Goal: Navigation & Orientation: Find specific page/section

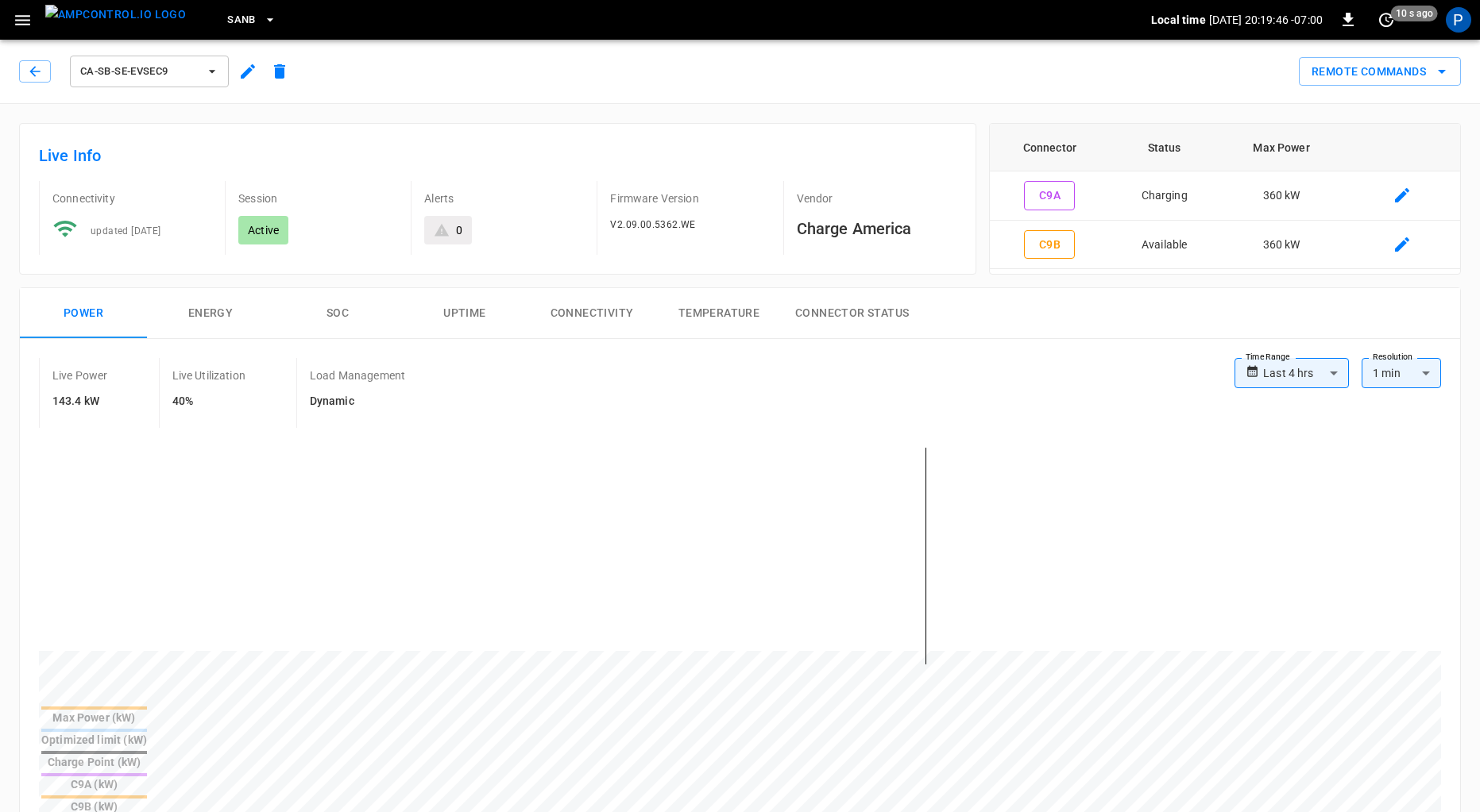
scroll to position [732, 0]
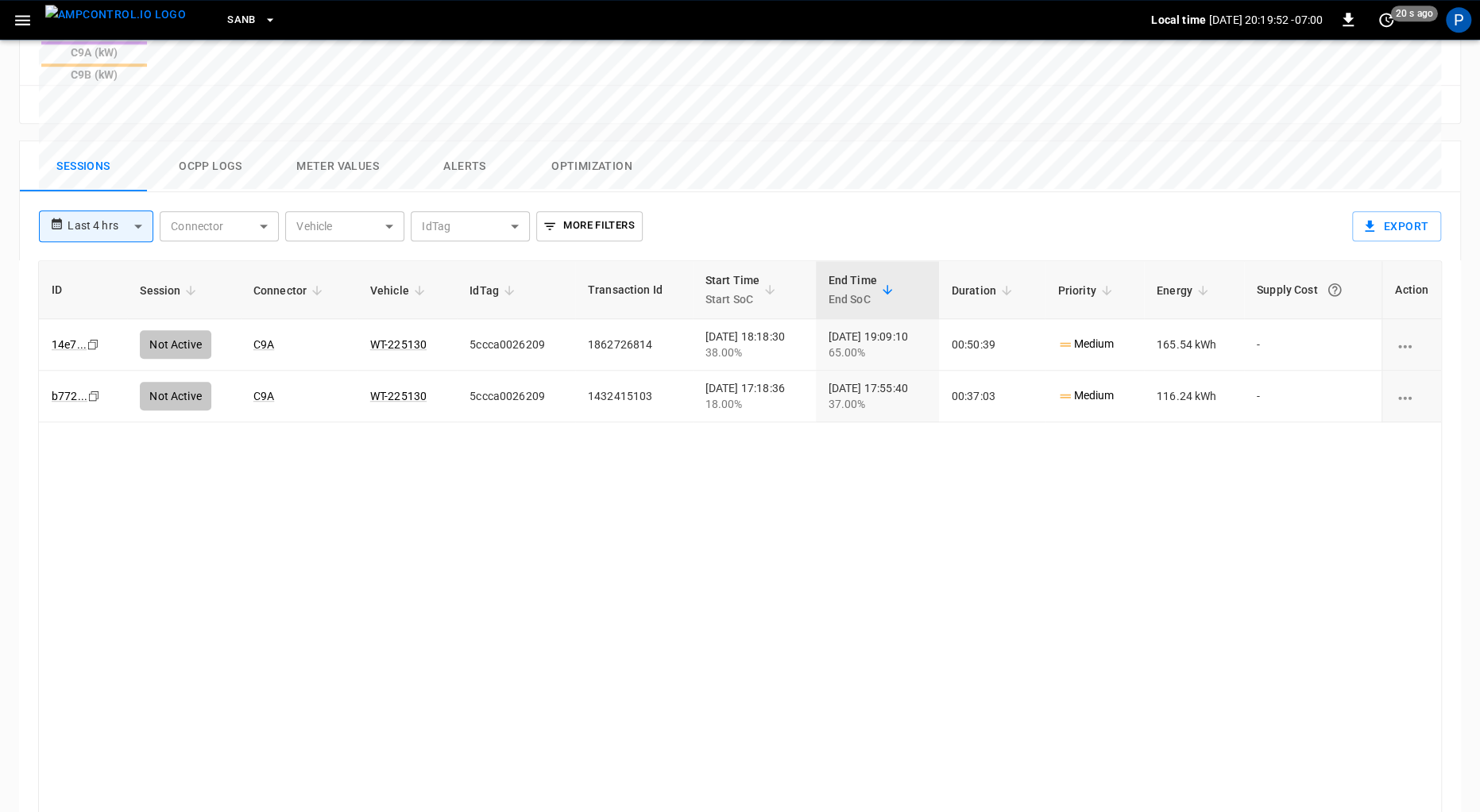
click at [132, 16] on img "menu" at bounding box center [116, 14] width 141 height 20
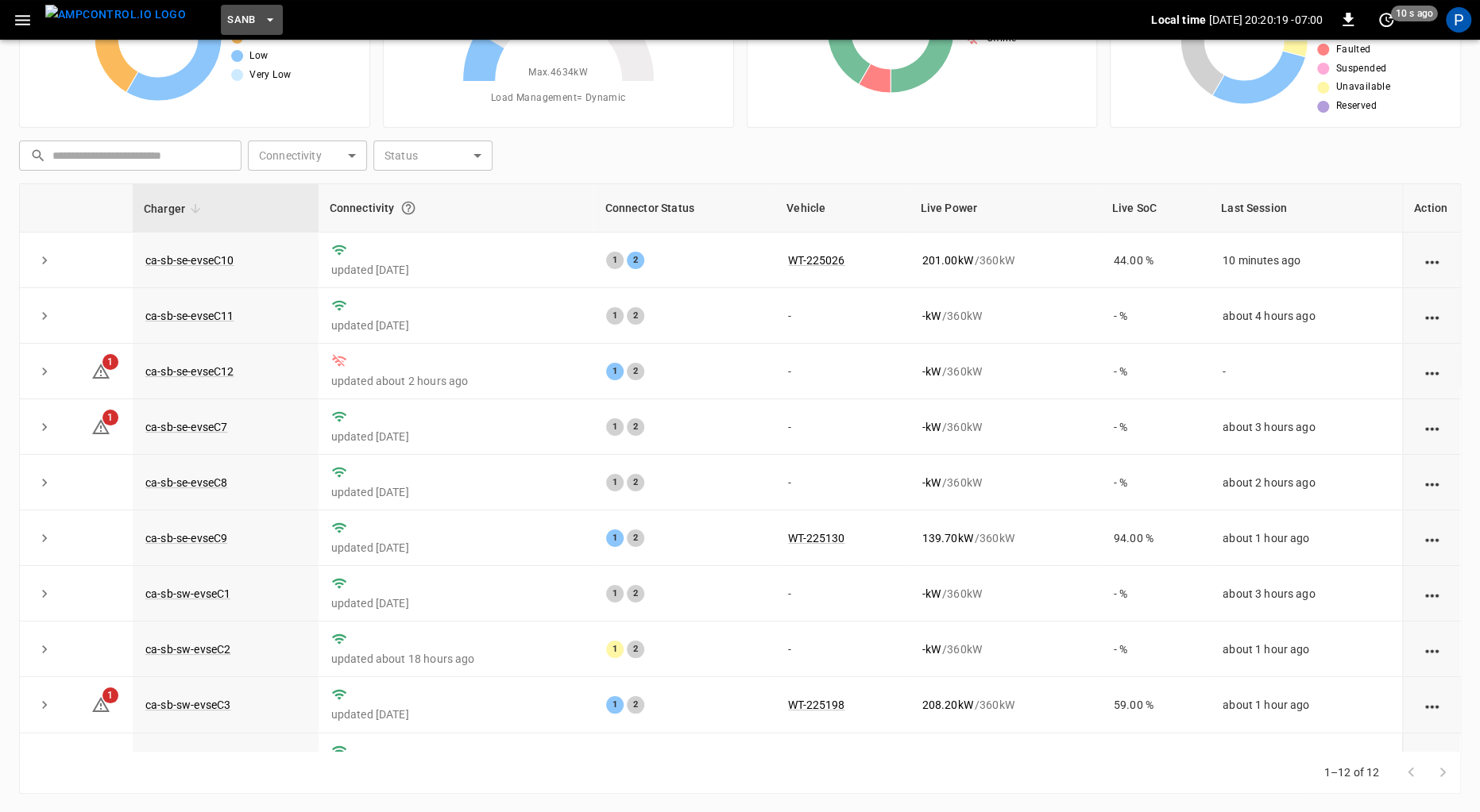
click at [227, 22] on span "SanB" at bounding box center [242, 20] width 29 height 18
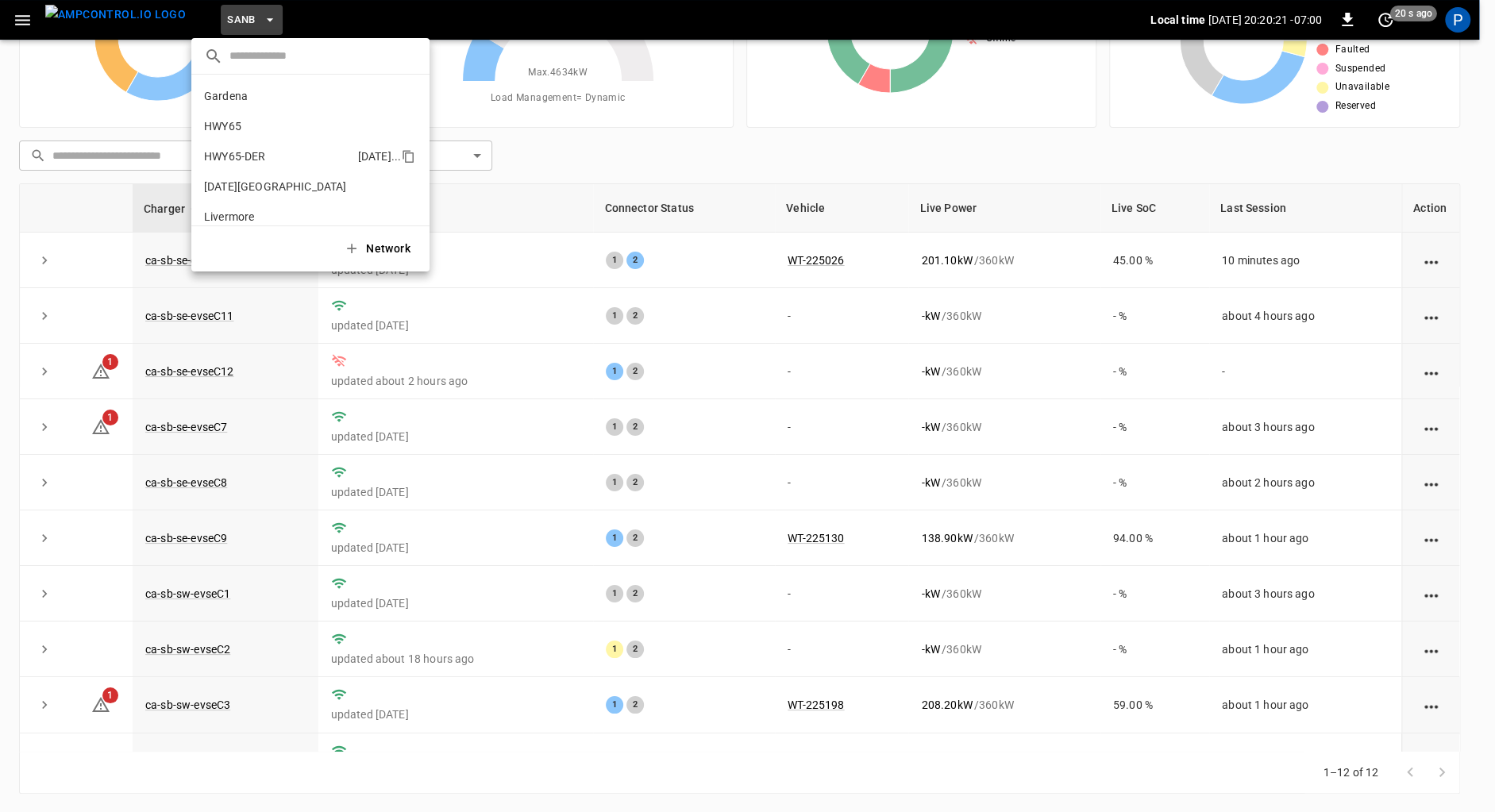
click at [266, 150] on p "HWY65-DER" at bounding box center [278, 156] width 147 height 16
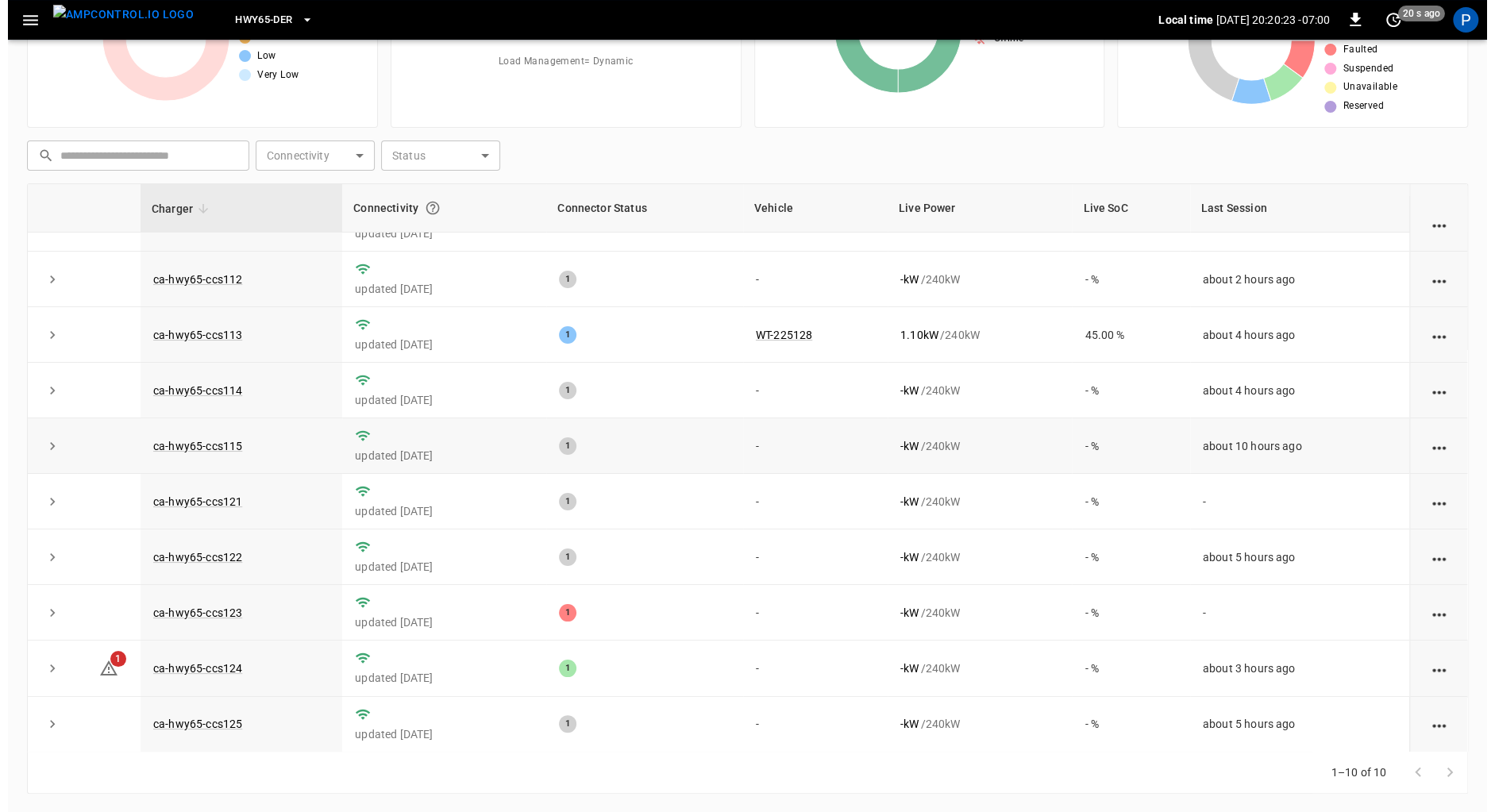
scroll to position [31, 0]
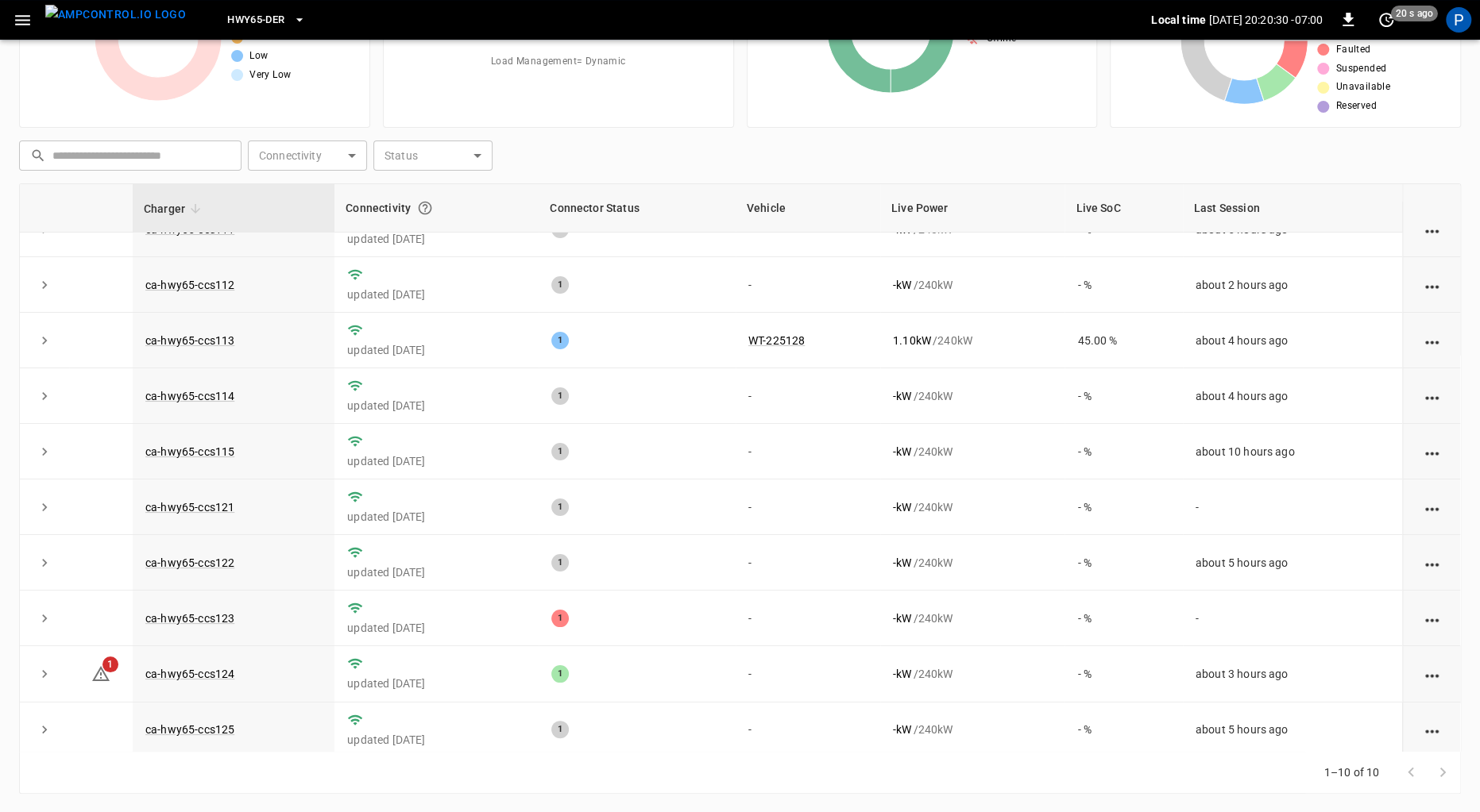
click at [251, 29] on button "HWY65-DER" at bounding box center [265, 20] width 90 height 31
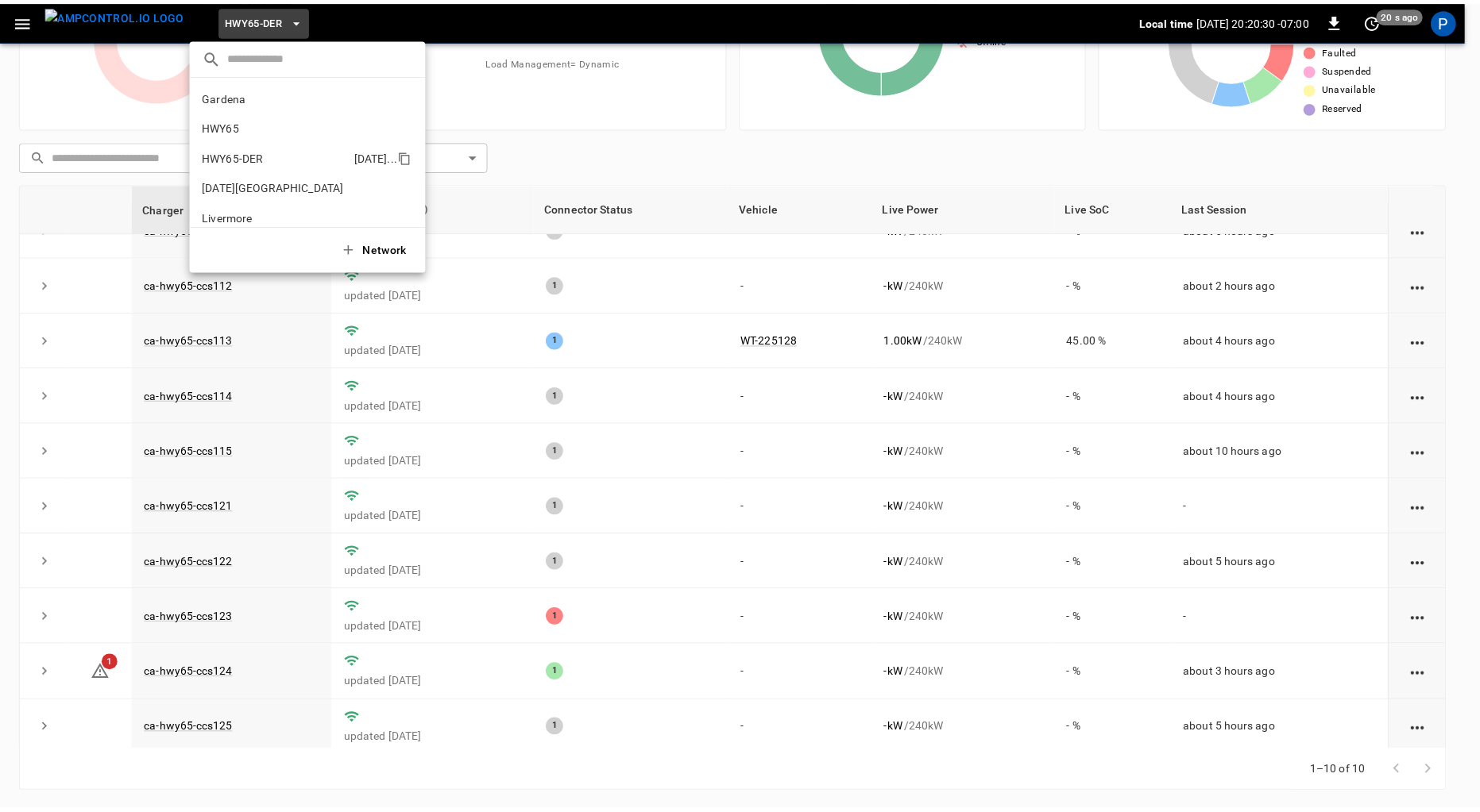
scroll to position [55, 0]
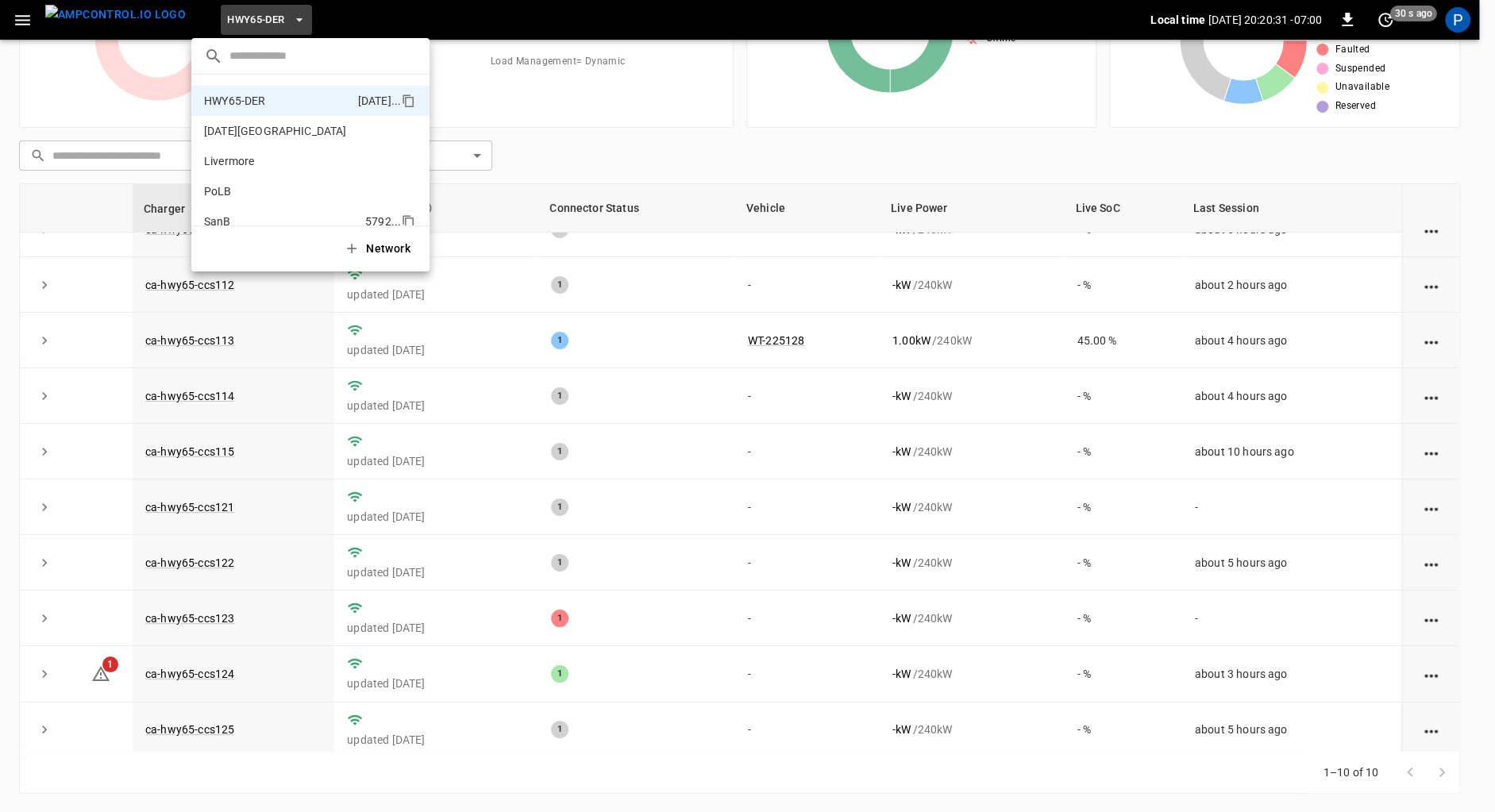
click at [284, 223] on p "SanB" at bounding box center [282, 222] width 155 height 16
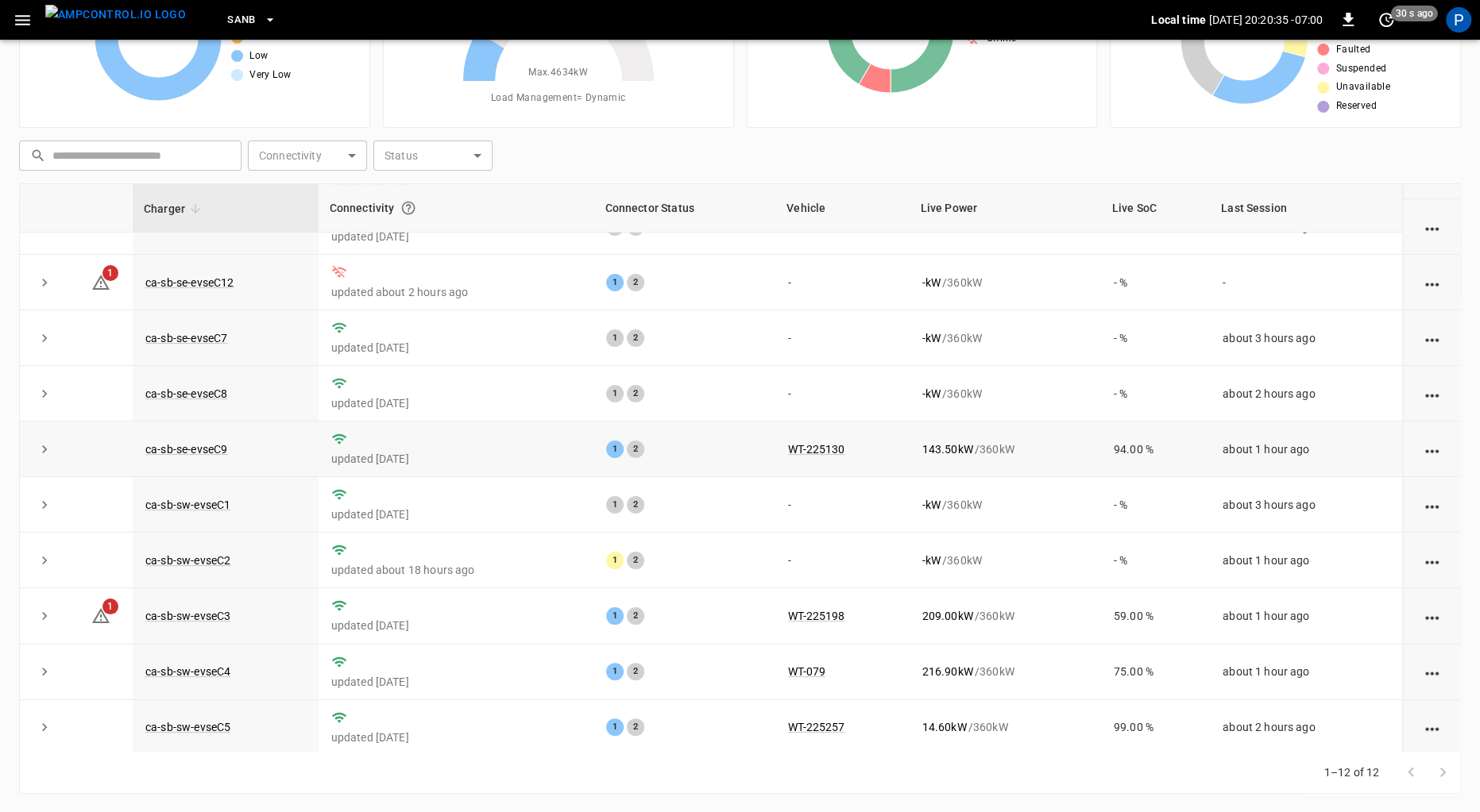
scroll to position [147, 0]
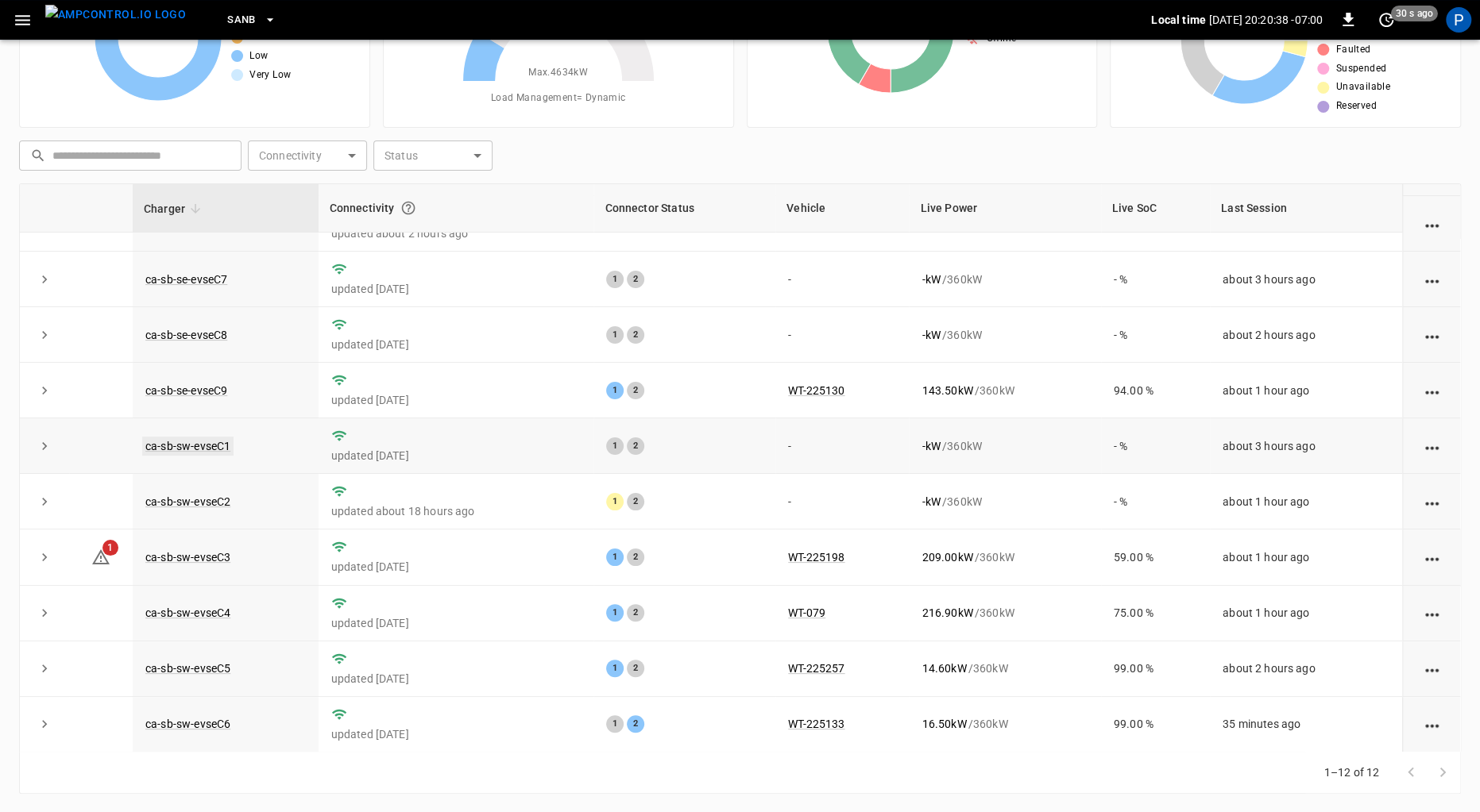
click at [224, 445] on link "ca-sb-sw-evseC1" at bounding box center [187, 446] width 91 height 19
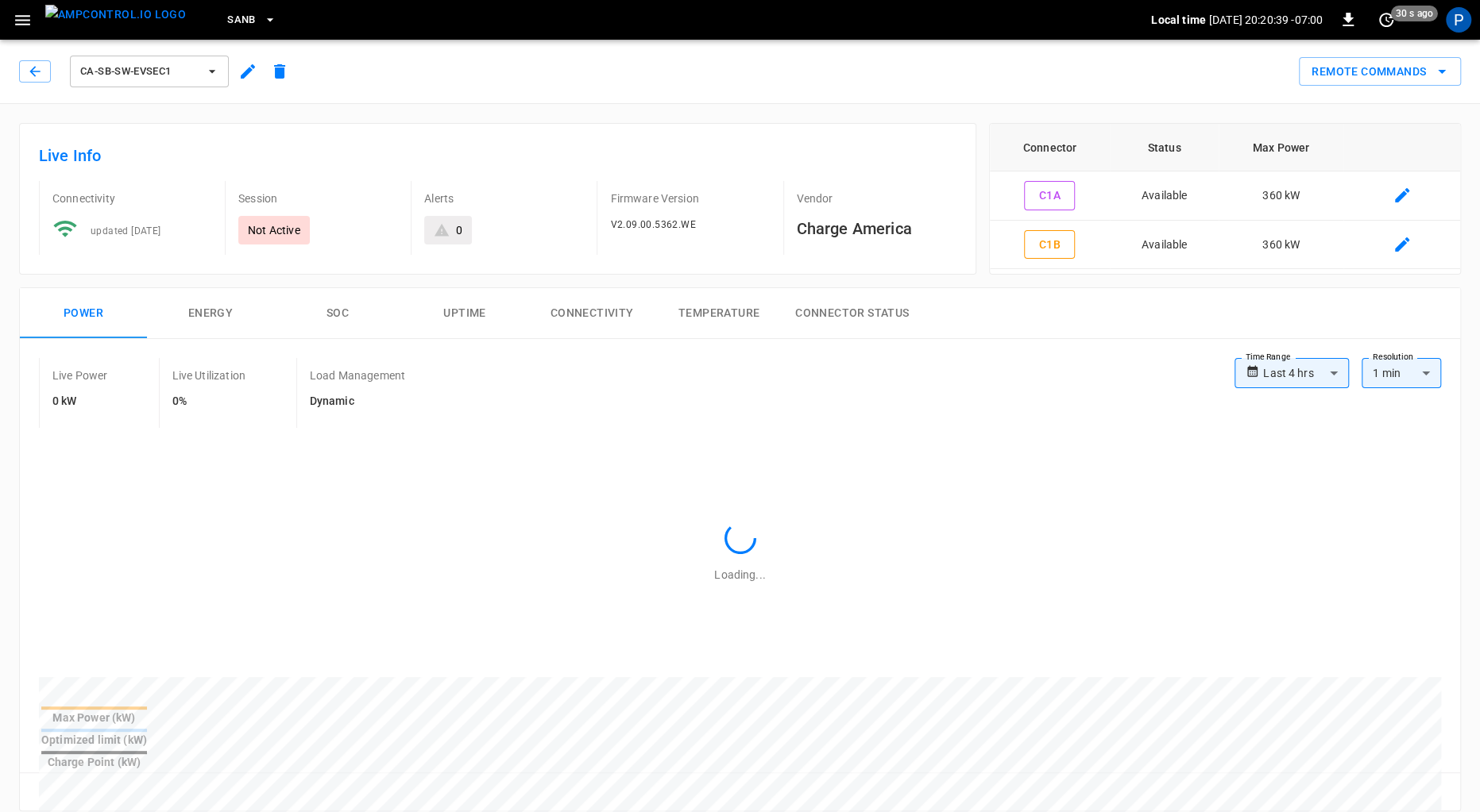
scroll to position [732, 0]
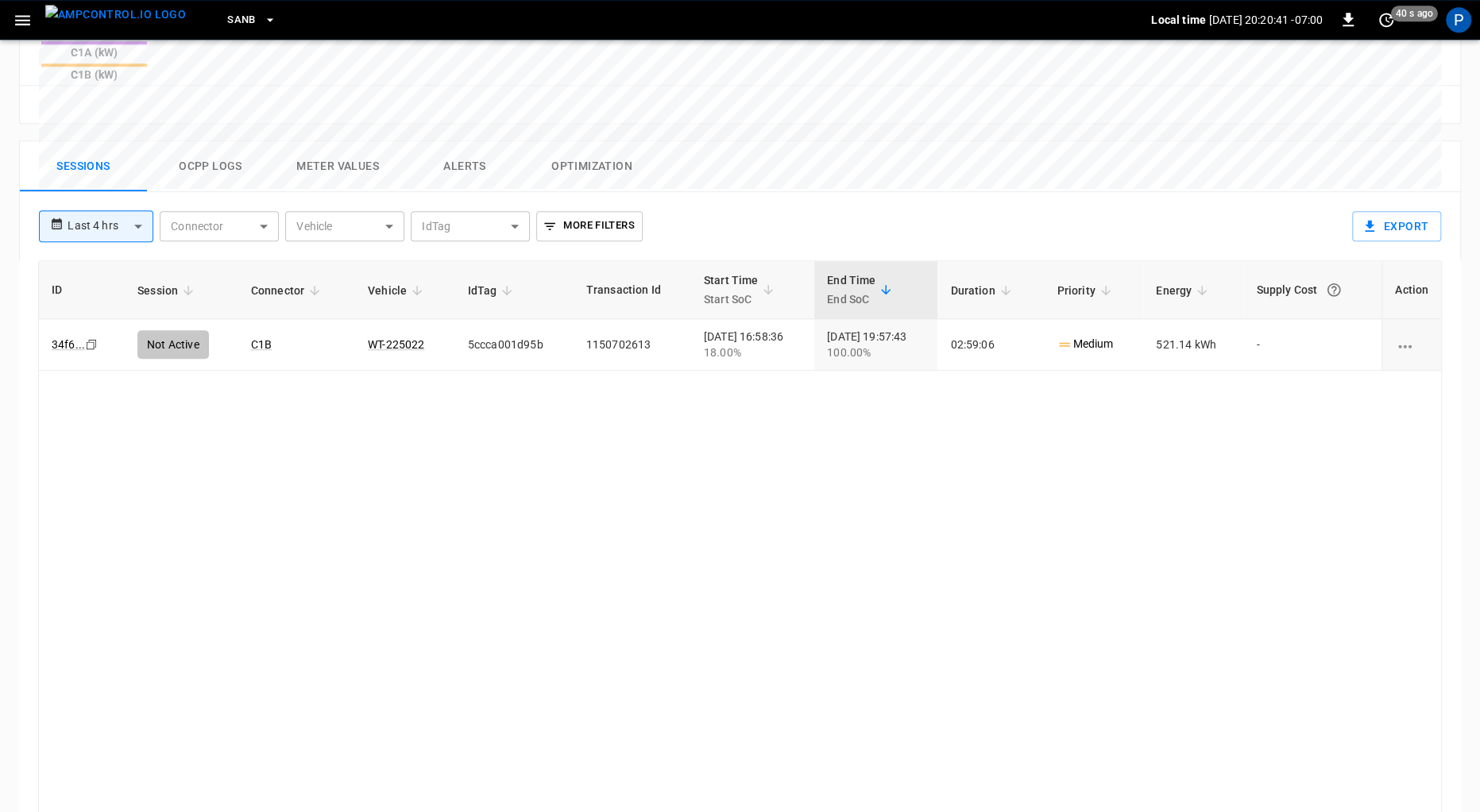
click at [115, 21] on img "menu" at bounding box center [116, 14] width 141 height 20
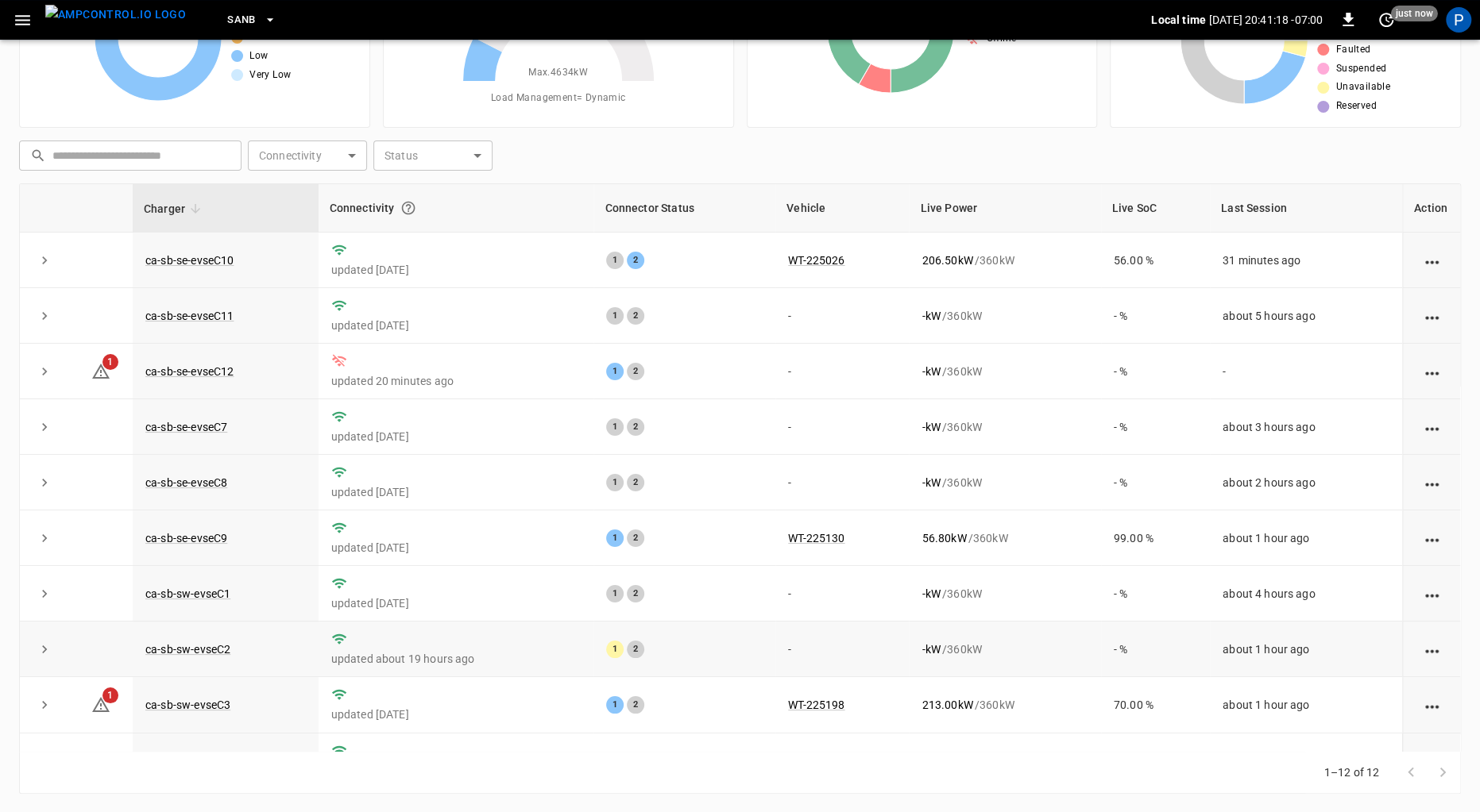
scroll to position [147, 0]
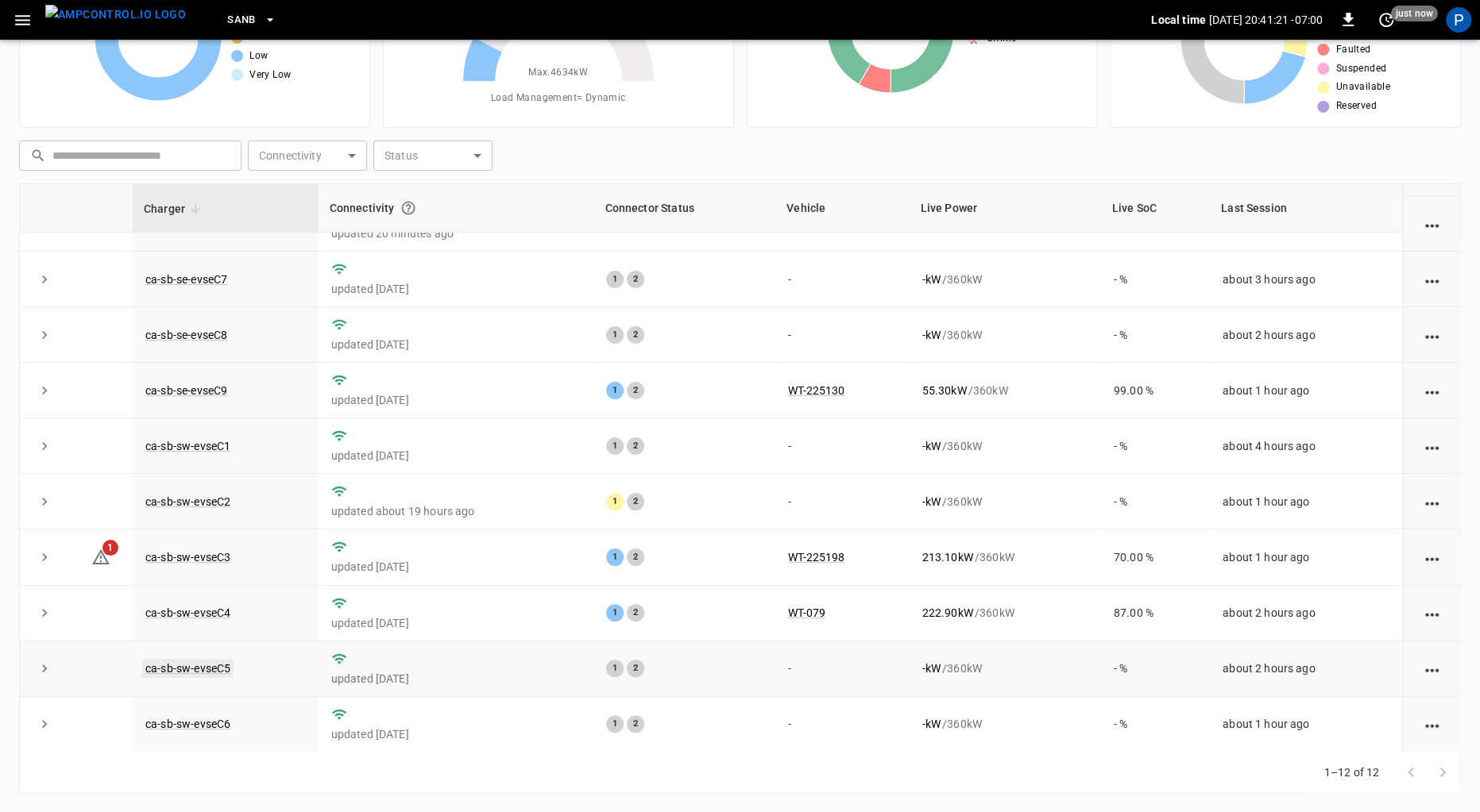
click at [204, 671] on link "ca-sb-sw-evseC5" at bounding box center [187, 668] width 91 height 19
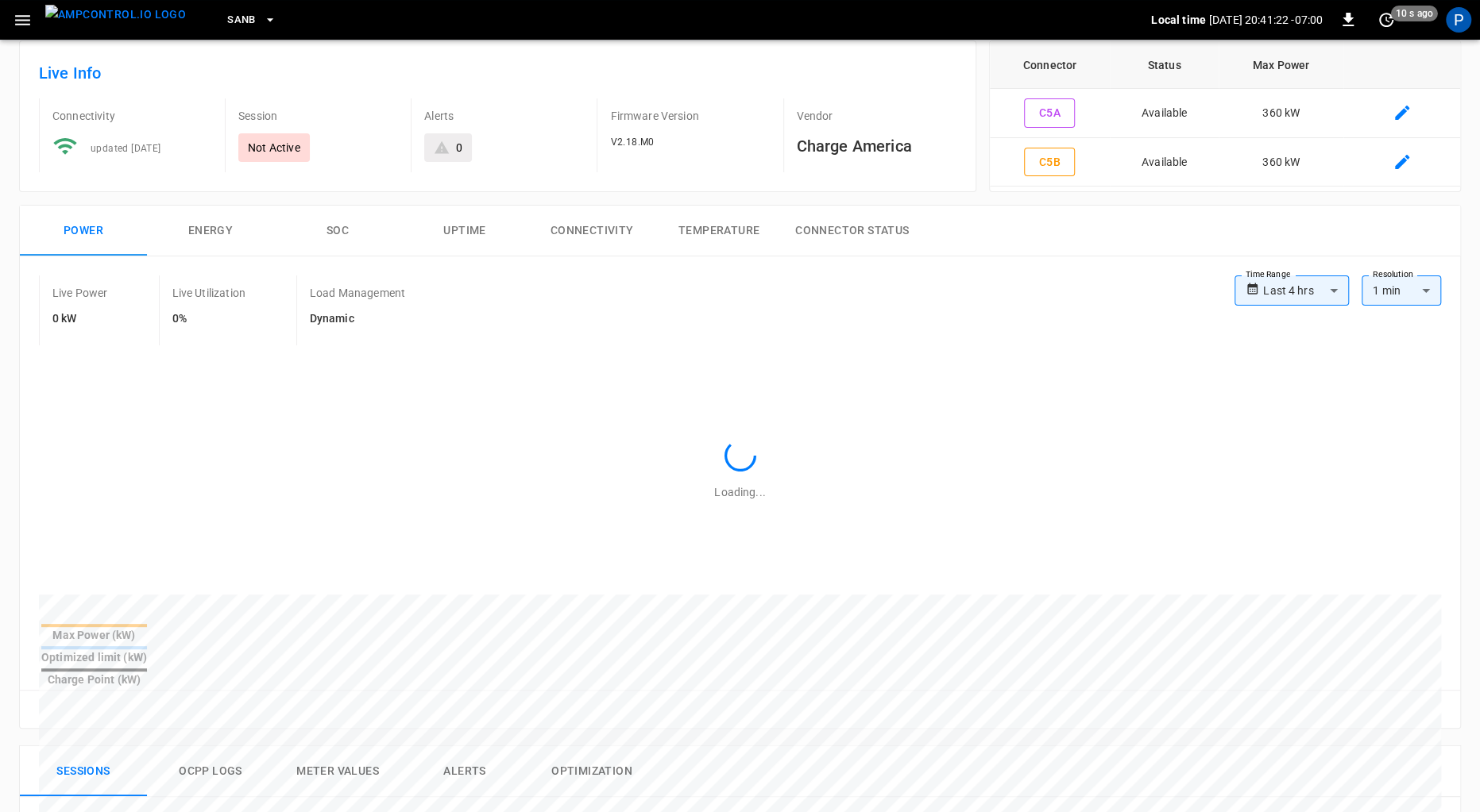
scroll to position [732, 0]
